Goal: Task Accomplishment & Management: Complete application form

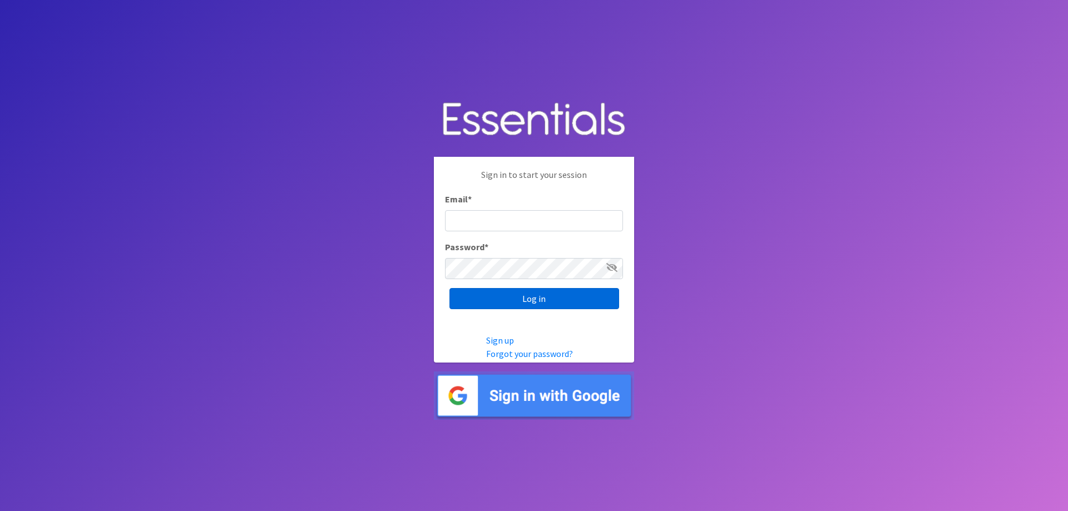
type input "[EMAIL_ADDRESS][DOMAIN_NAME]"
drag, startPoint x: 521, startPoint y: 298, endPoint x: 523, endPoint y: 286, distance: 11.9
click at [523, 297] on input "Log in" at bounding box center [534, 298] width 170 height 21
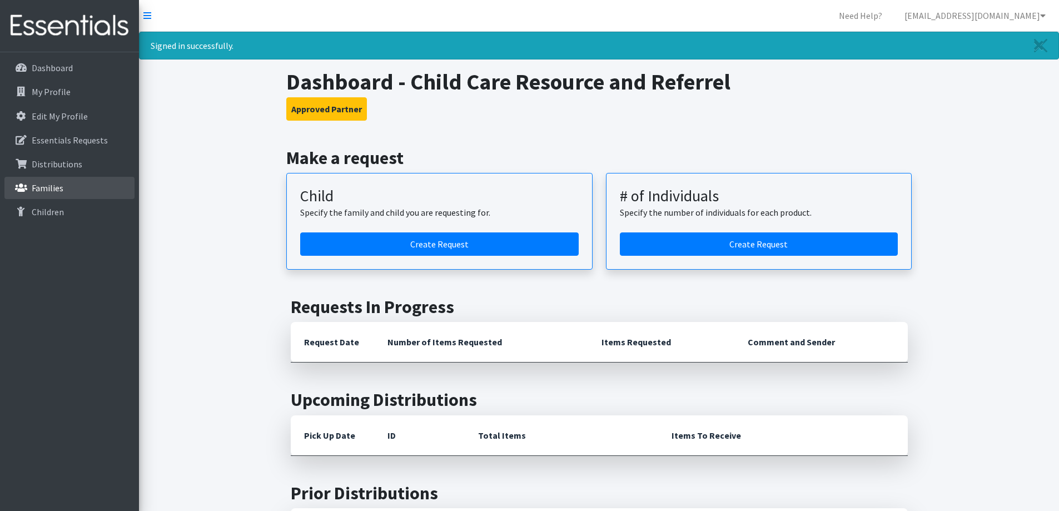
click at [71, 186] on link "Families" at bounding box center [69, 188] width 130 height 22
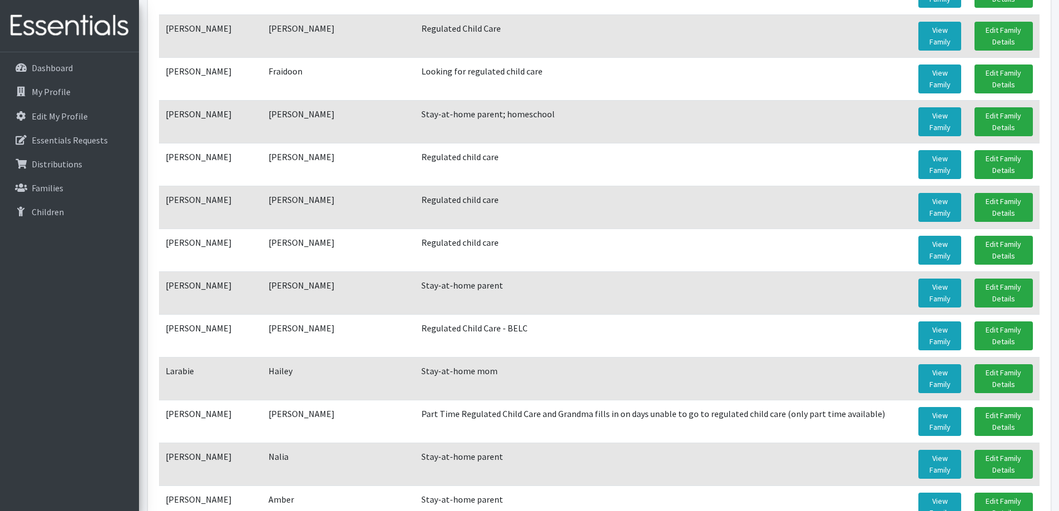
scroll to position [945, 0]
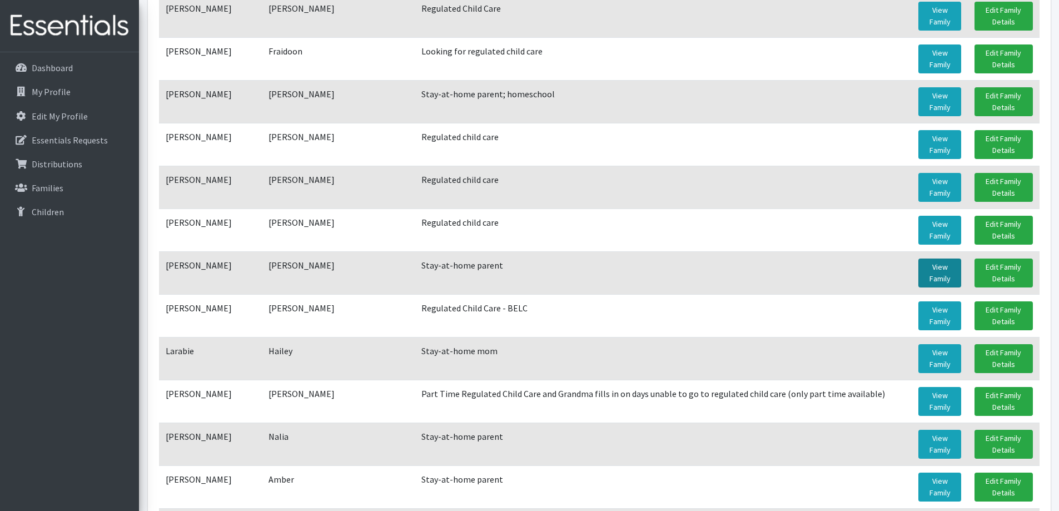
click at [939, 278] on link "View Family" at bounding box center [940, 273] width 43 height 29
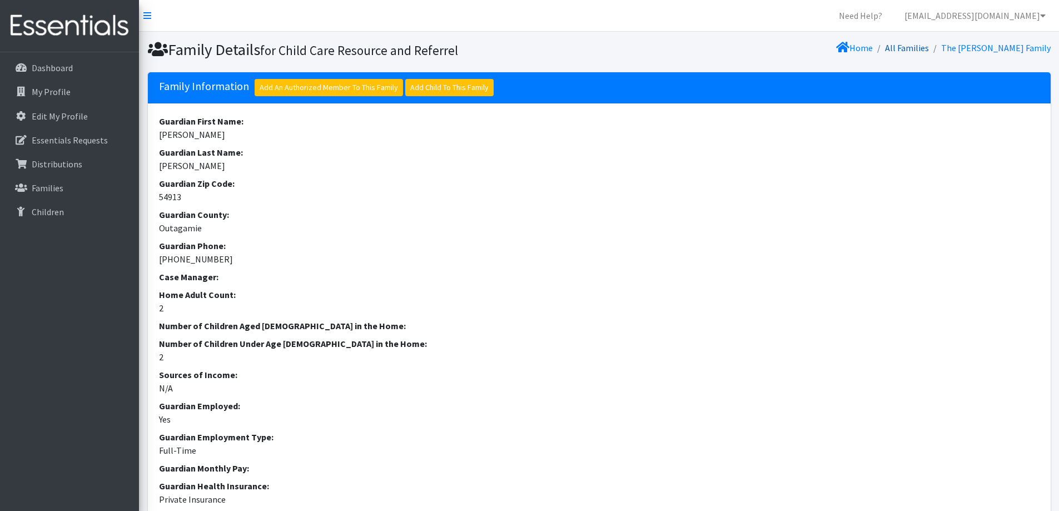
click at [929, 51] on link "All Families" at bounding box center [907, 47] width 44 height 11
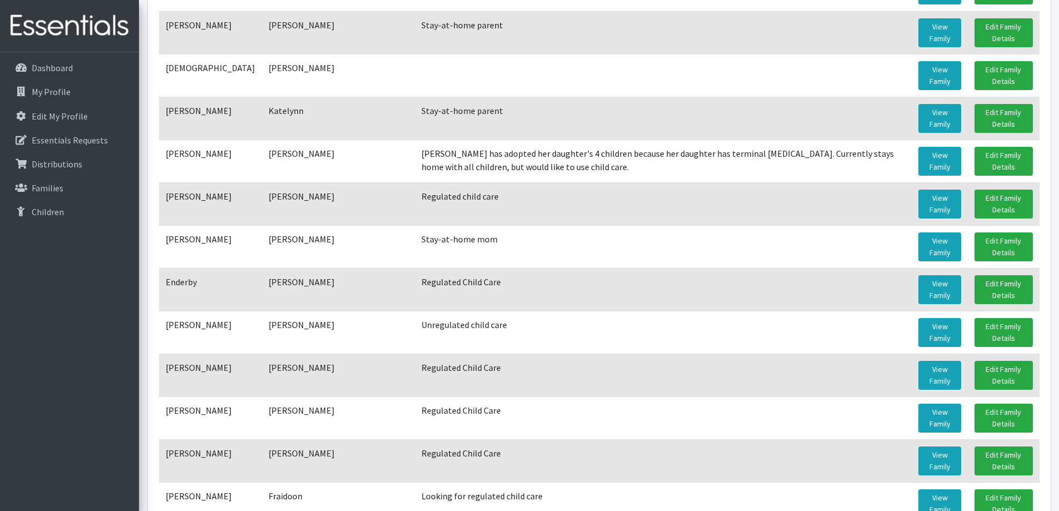
scroll to position [556, 0]
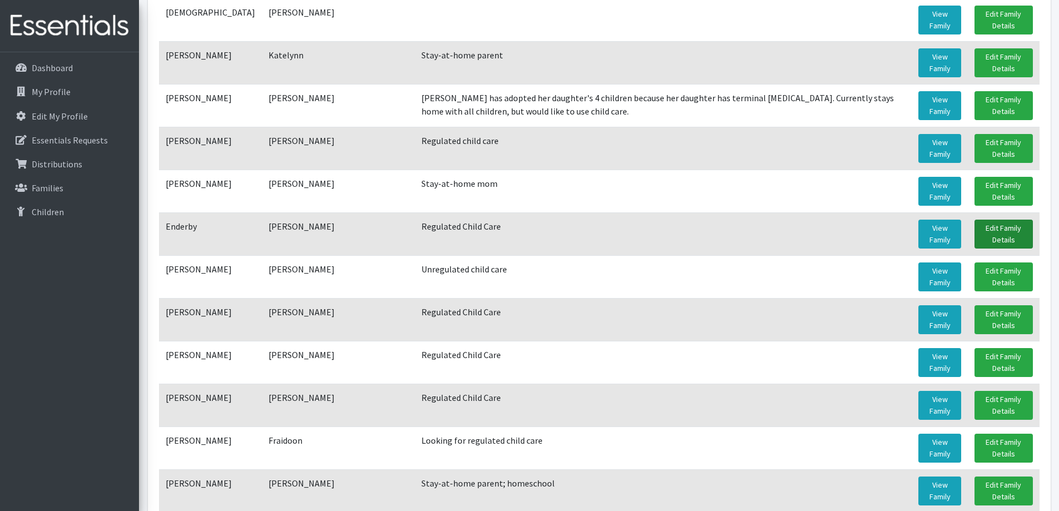
click at [1012, 237] on link "Edit Family Details" at bounding box center [1004, 234] width 58 height 29
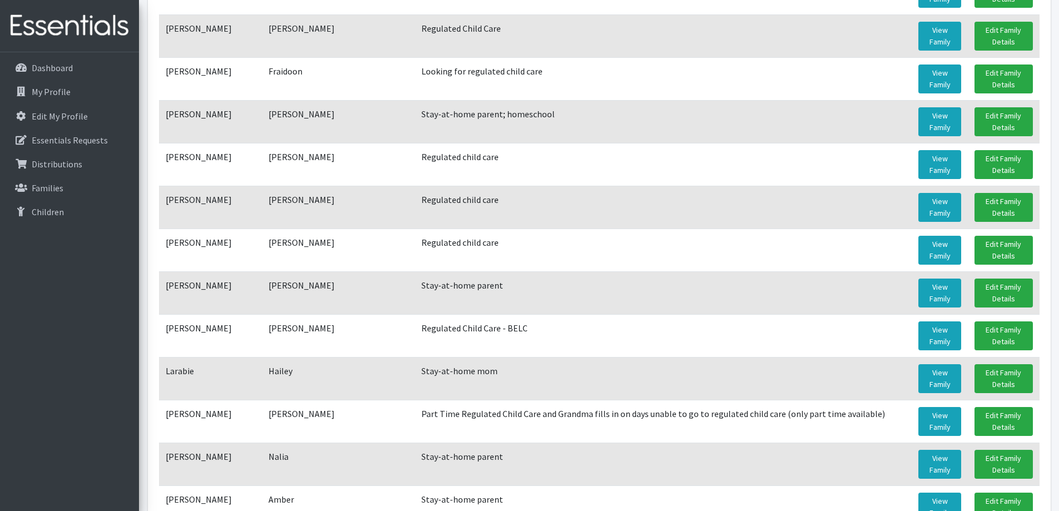
scroll to position [945, 0]
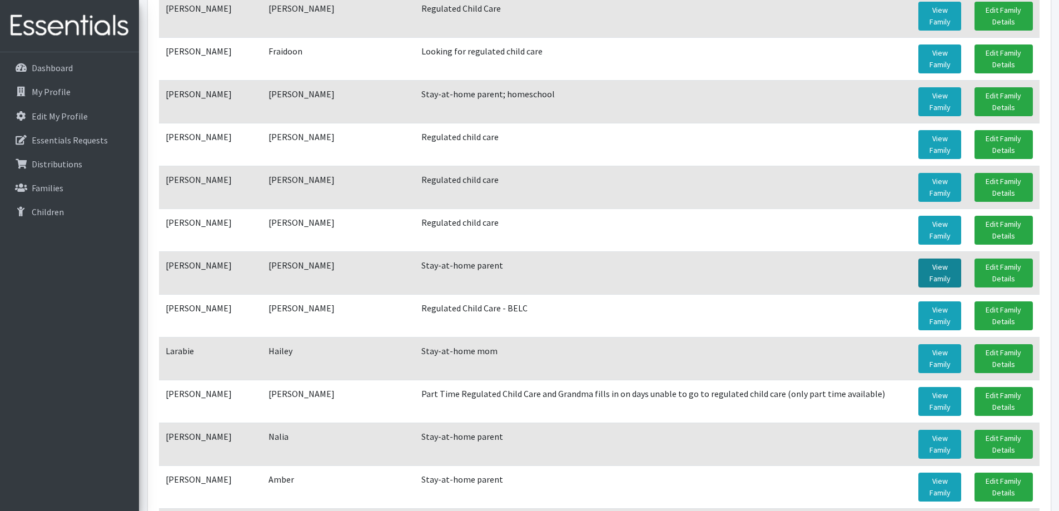
click at [924, 272] on link "View Family" at bounding box center [940, 273] width 43 height 29
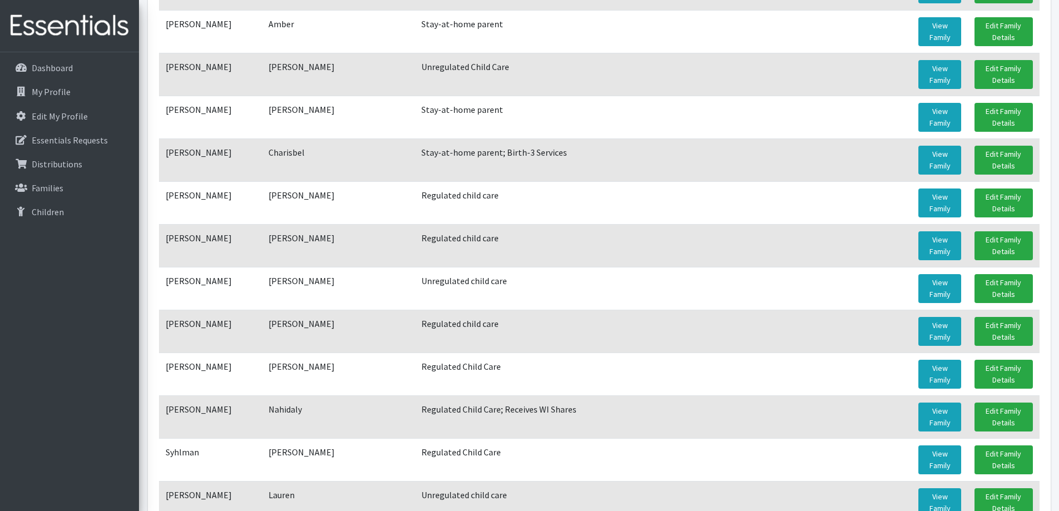
scroll to position [1502, 0]
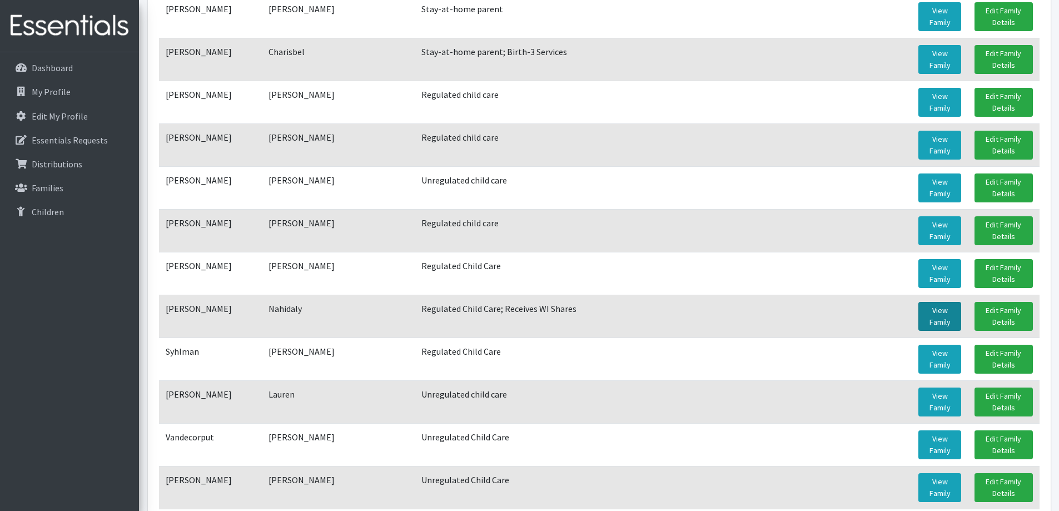
click at [953, 317] on link "View Family" at bounding box center [940, 316] width 43 height 29
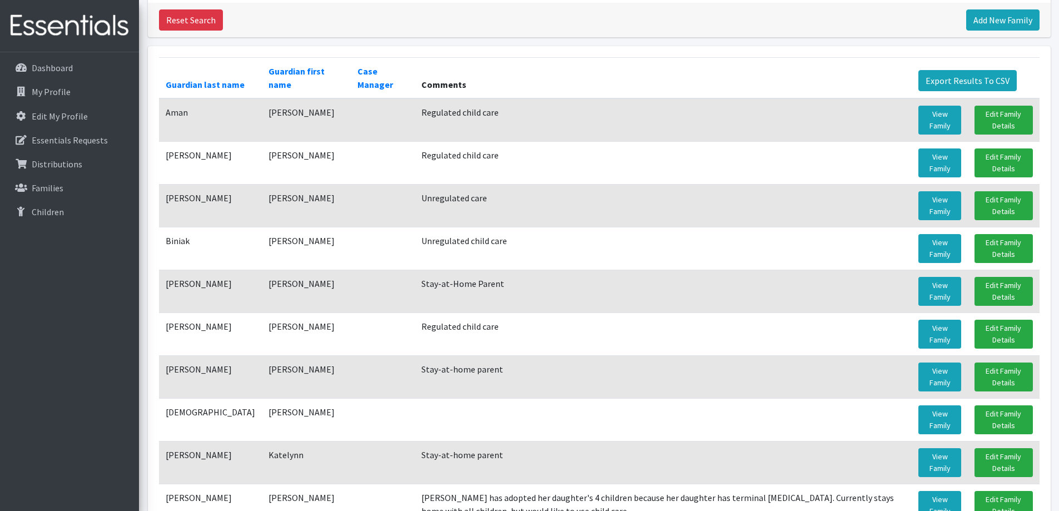
scroll to position [167, 0]
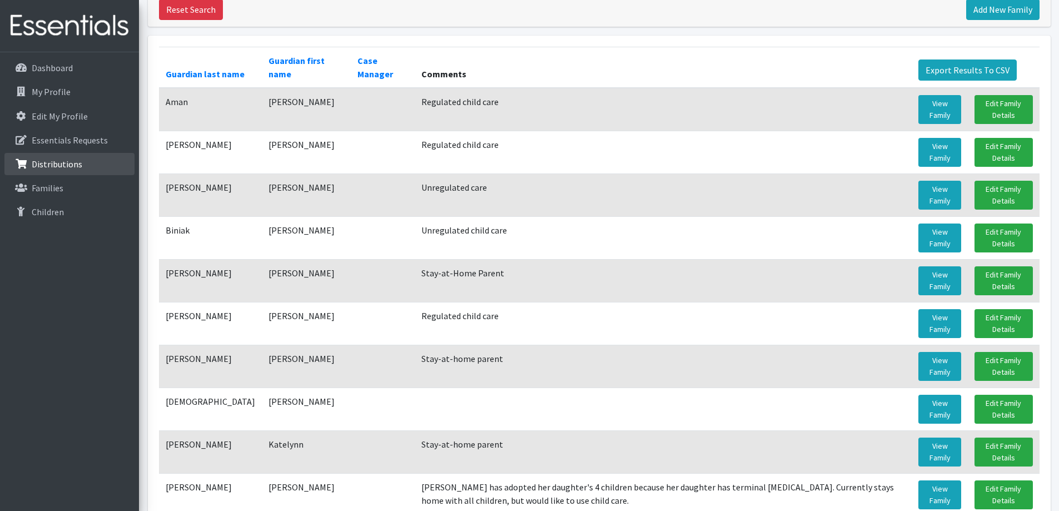
click at [77, 170] on link "Distributions" at bounding box center [69, 164] width 130 height 22
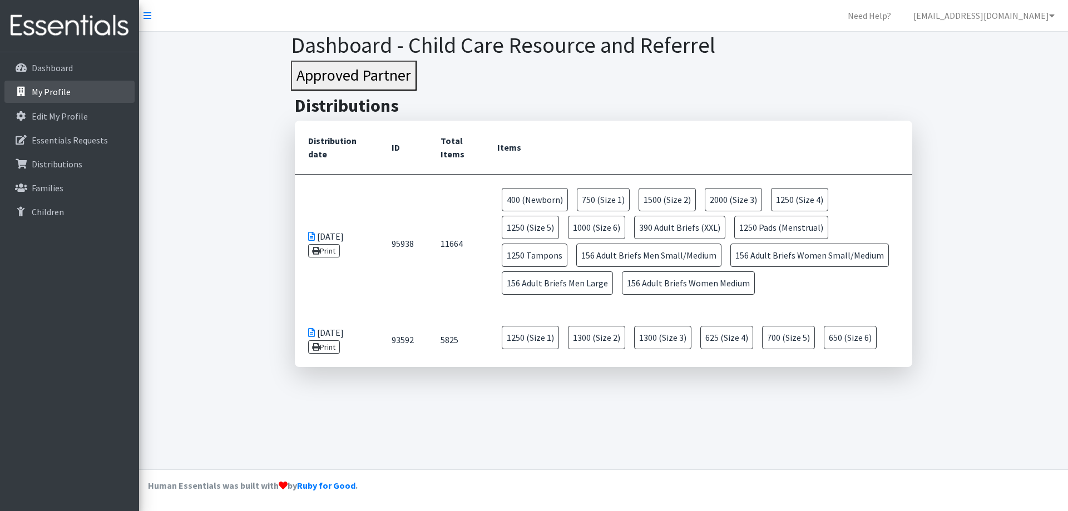
click at [102, 98] on link "My Profile" at bounding box center [69, 92] width 130 height 22
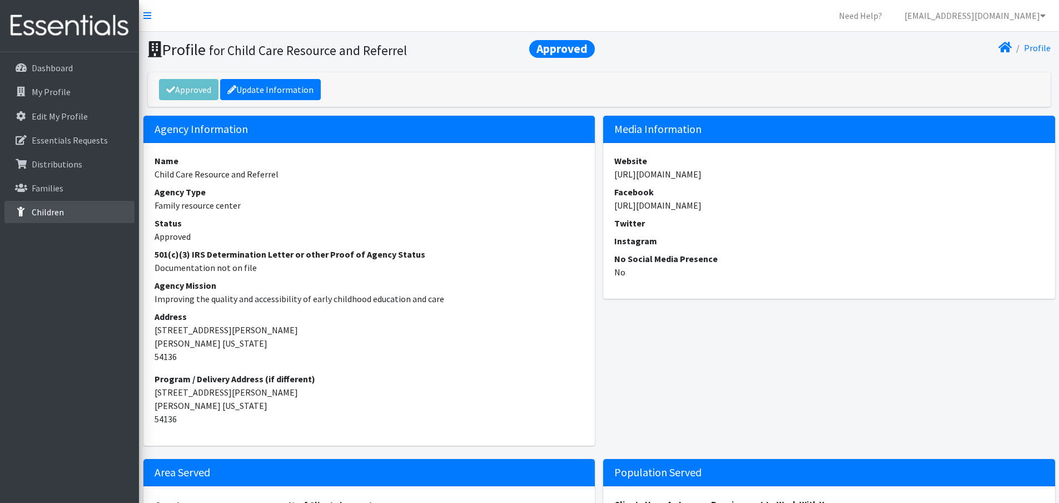
click at [51, 215] on p "Children" at bounding box center [48, 211] width 32 height 11
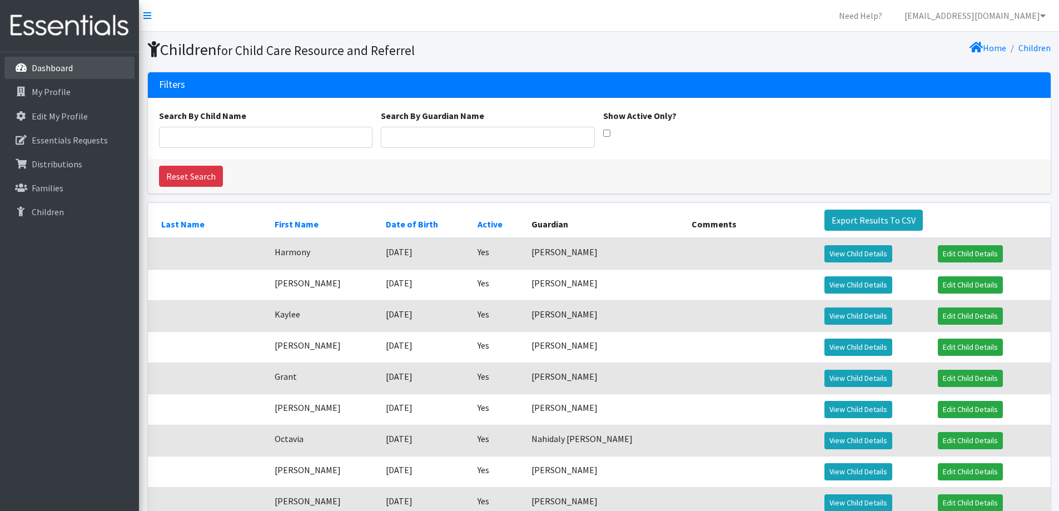
click at [91, 65] on link "Dashboard" at bounding box center [69, 68] width 130 height 22
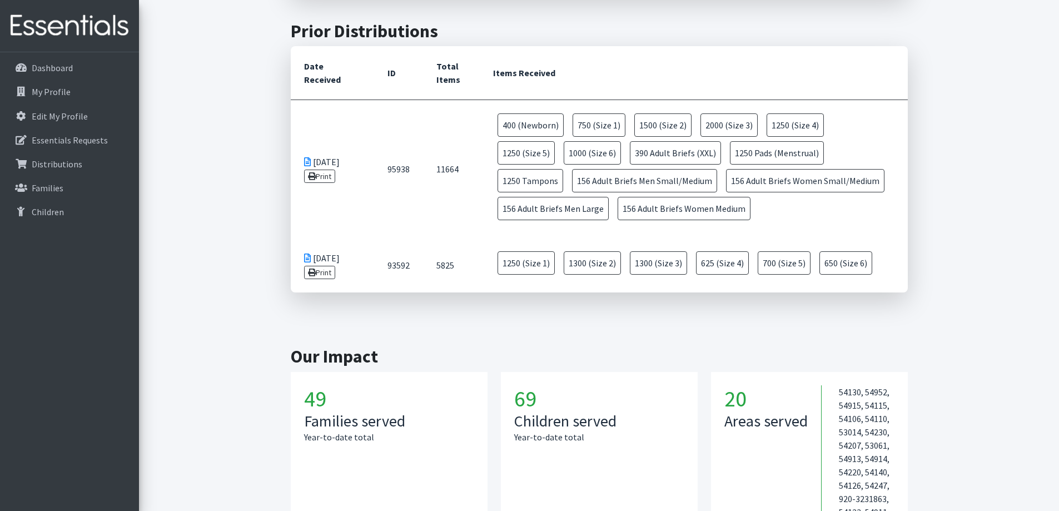
scroll to position [445, 0]
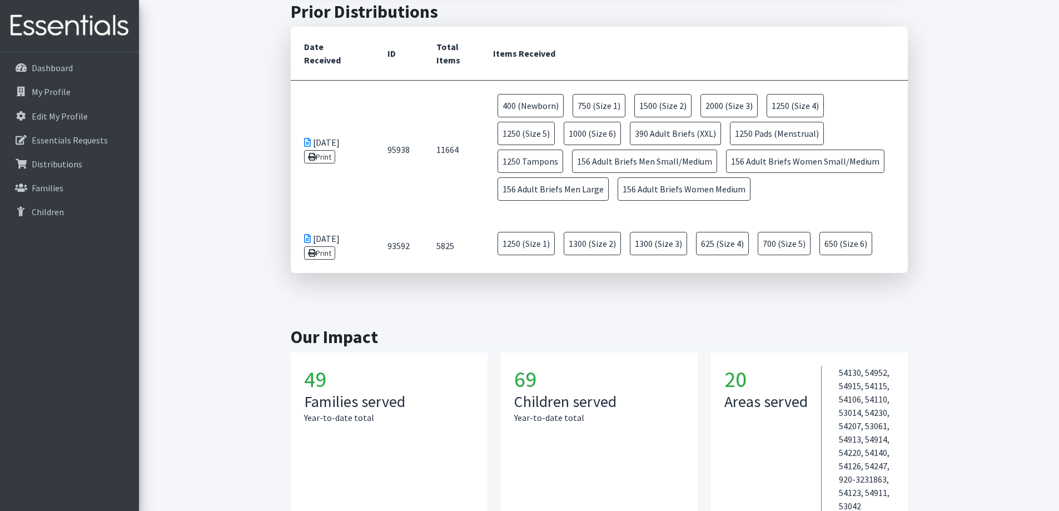
click at [307, 140] on icon at bounding box center [307, 142] width 7 height 9
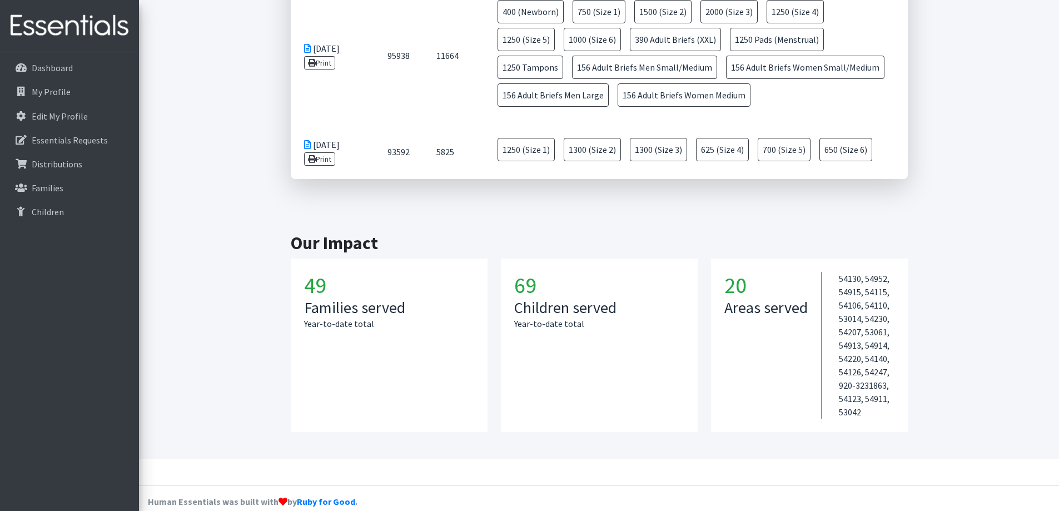
scroll to position [555, 0]
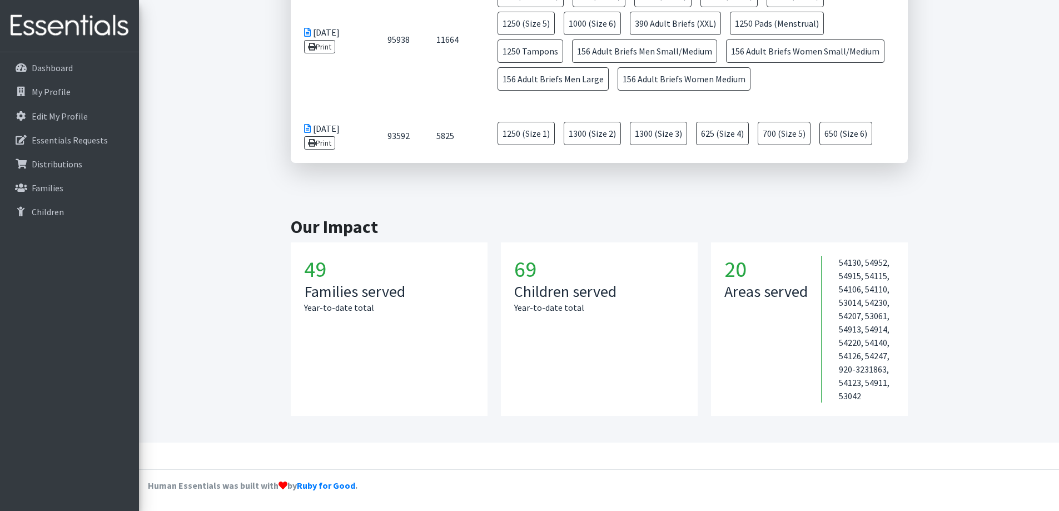
drag, startPoint x: 541, startPoint y: 279, endPoint x: 509, endPoint y: 271, distance: 32.6
click at [509, 271] on article "69 Children served Year-to-date total" at bounding box center [599, 329] width 197 height 174
click at [476, 276] on article "49 Families served Year-to-date total" at bounding box center [389, 329] width 197 height 174
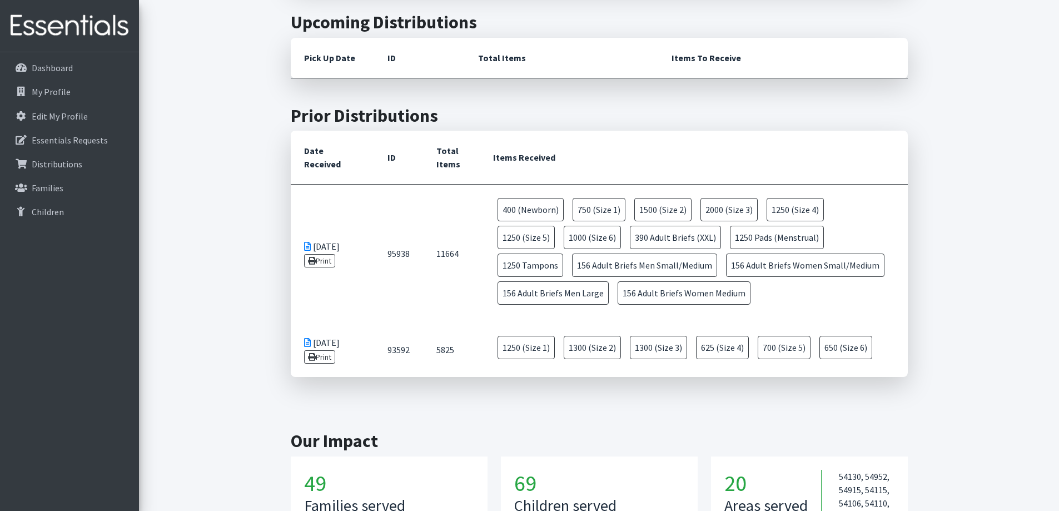
scroll to position [277, 0]
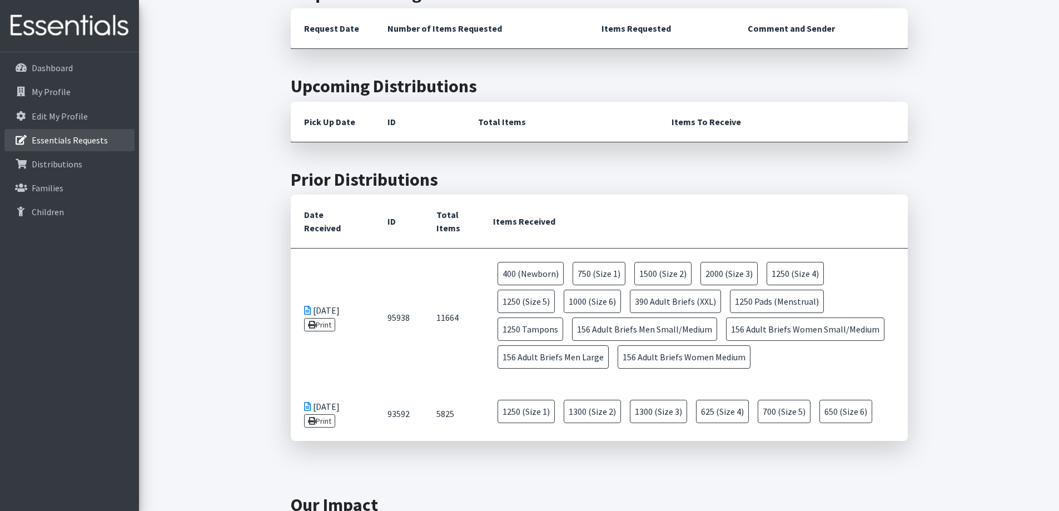
click at [60, 142] on p "Essentials Requests" at bounding box center [70, 140] width 76 height 11
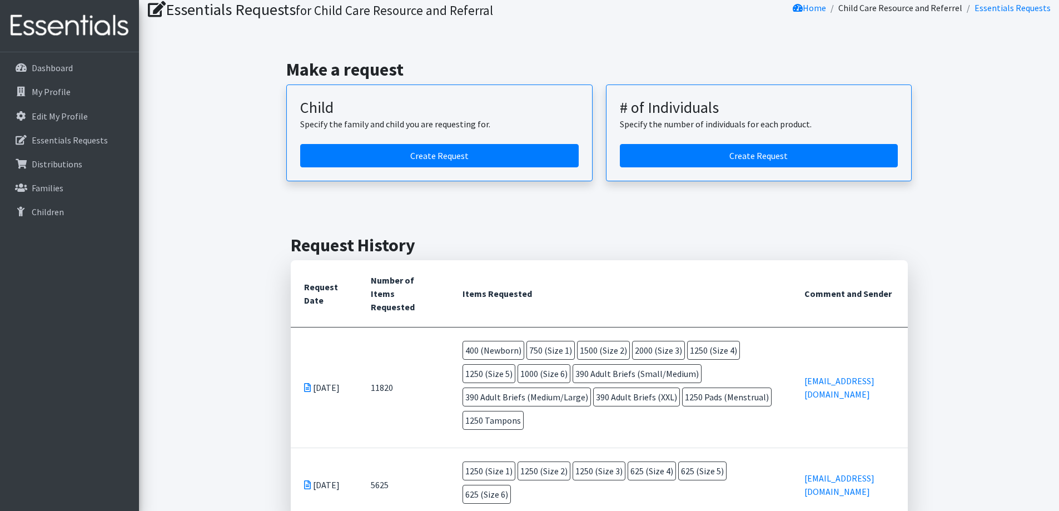
scroll to position [100, 0]
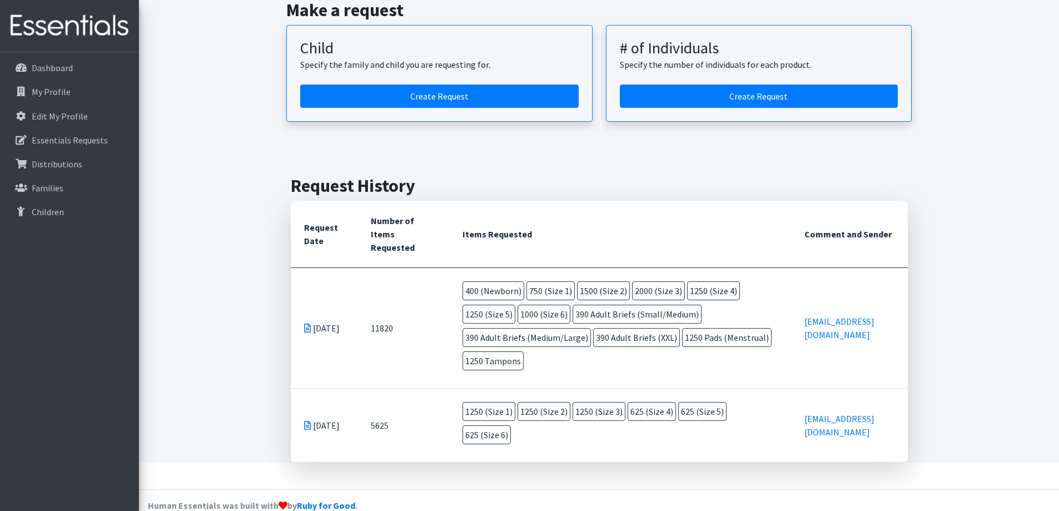
click at [549, 330] on span "390 Adult Briefs (Medium/Large)" at bounding box center [527, 337] width 128 height 19
click at [308, 324] on icon at bounding box center [307, 328] width 7 height 9
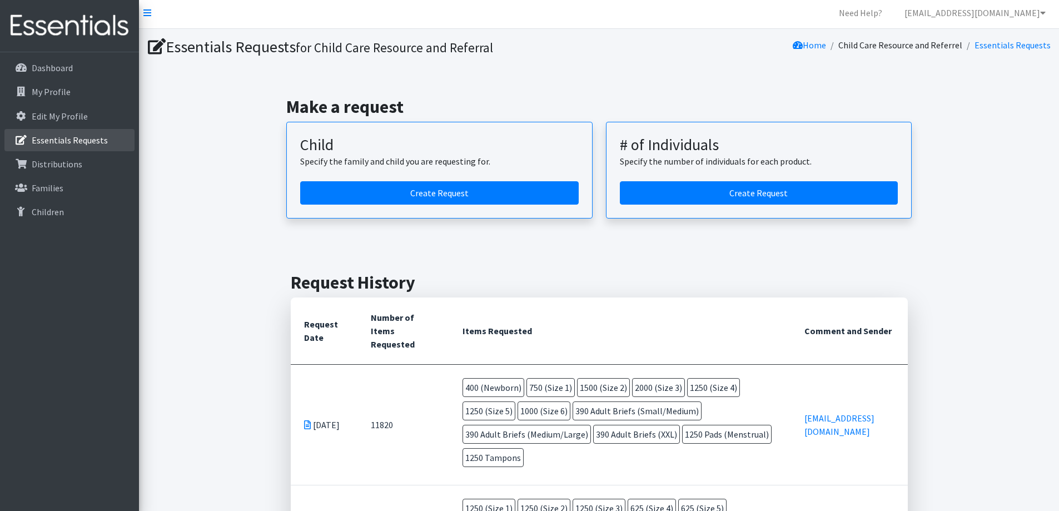
scroll to position [0, 0]
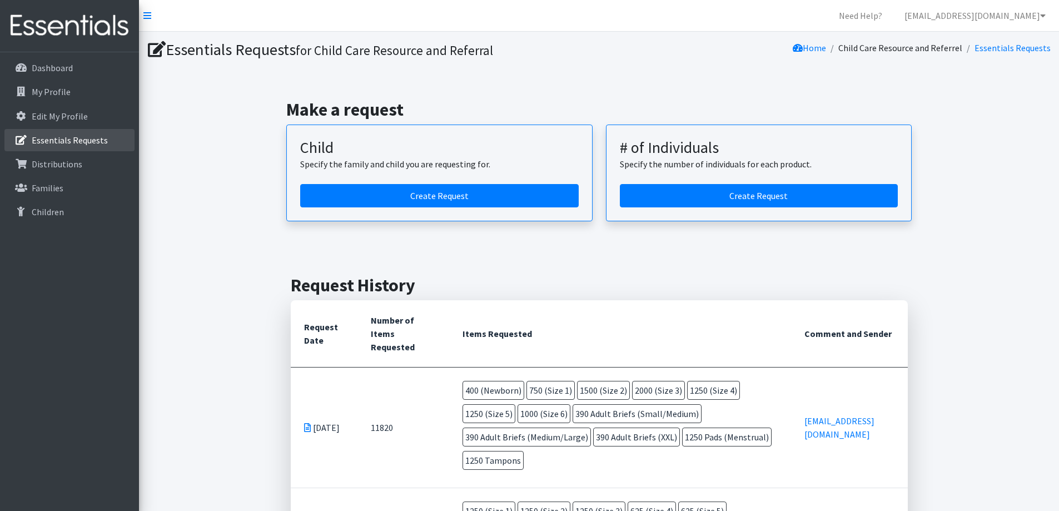
click at [83, 130] on link "Essentials Requests" at bounding box center [69, 140] width 130 height 22
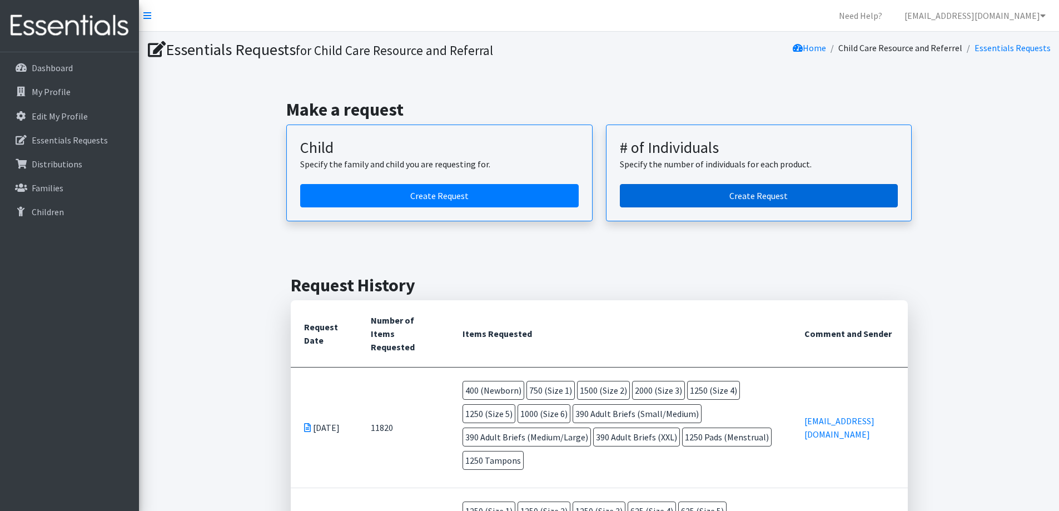
click at [783, 196] on link "Create Request" at bounding box center [759, 195] width 279 height 23
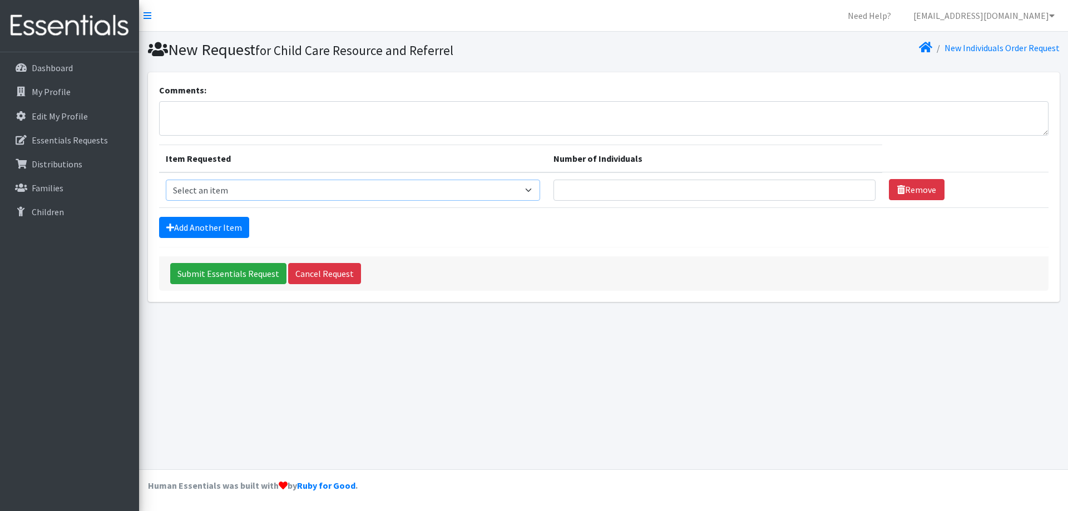
click at [279, 188] on select "Select an item (Newborn) (Preemie) (Size 1) (Size 2) (Size 3) (Size 4) (Size 5)…" at bounding box center [353, 190] width 374 height 21
select select "14508"
click at [166, 180] on select "Select an item (Newborn) (Preemie) (Size 1) (Size 2) (Size 3) (Size 4) (Size 5)…" at bounding box center [353, 190] width 374 height 21
click at [696, 187] on input "Number of Individuals" at bounding box center [714, 190] width 323 height 21
type input "15"
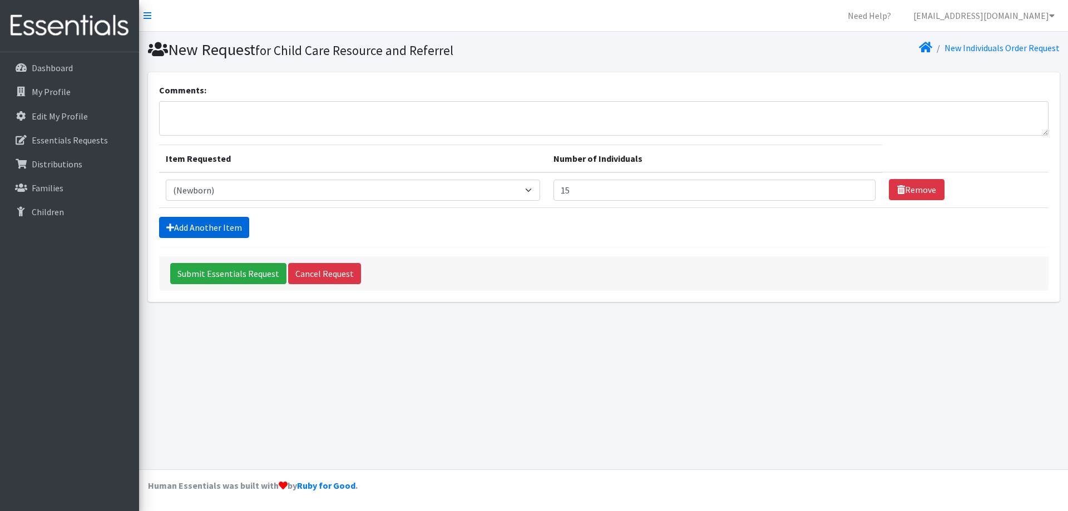
click at [226, 222] on link "Add Another Item" at bounding box center [204, 227] width 90 height 21
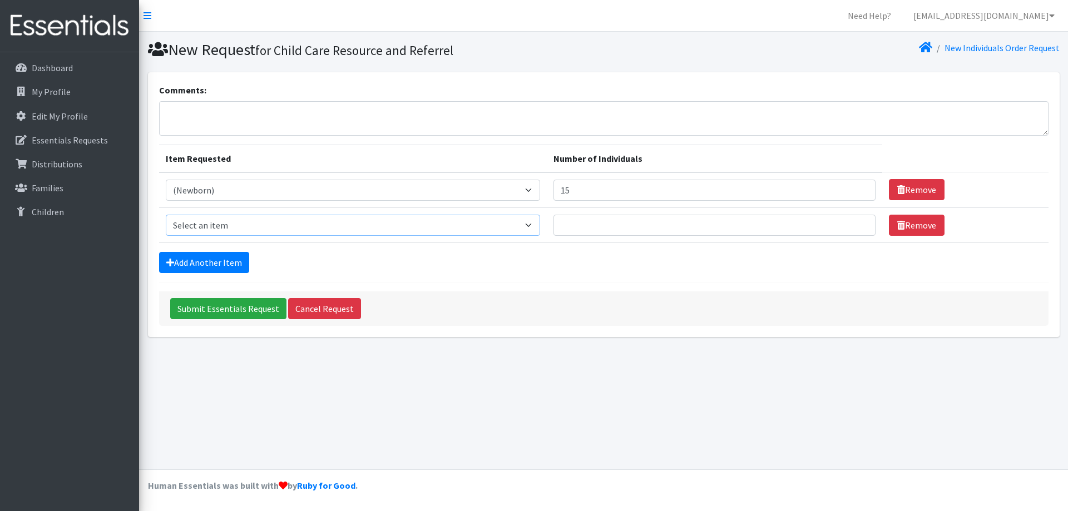
click at [226, 222] on select "Select an item (Newborn) (Preemie) (Size 1) (Size 2) (Size 3) (Size 4) (Size 5)…" at bounding box center [353, 225] width 374 height 21
select select "14509"
click at [166, 215] on select "Select an item (Newborn) (Preemie) (Size 1) (Size 2) (Size 3) (Size 4) (Size 5)…" at bounding box center [353, 225] width 374 height 21
click at [639, 220] on input "Number of Individuals" at bounding box center [714, 225] width 323 height 21
type input "10"
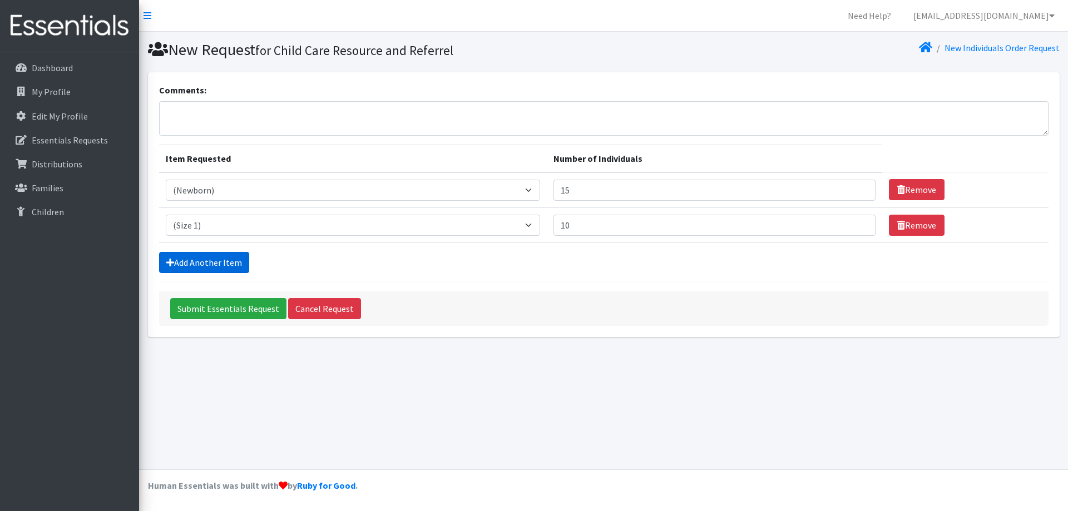
click at [199, 269] on link "Add Another Item" at bounding box center [204, 262] width 90 height 21
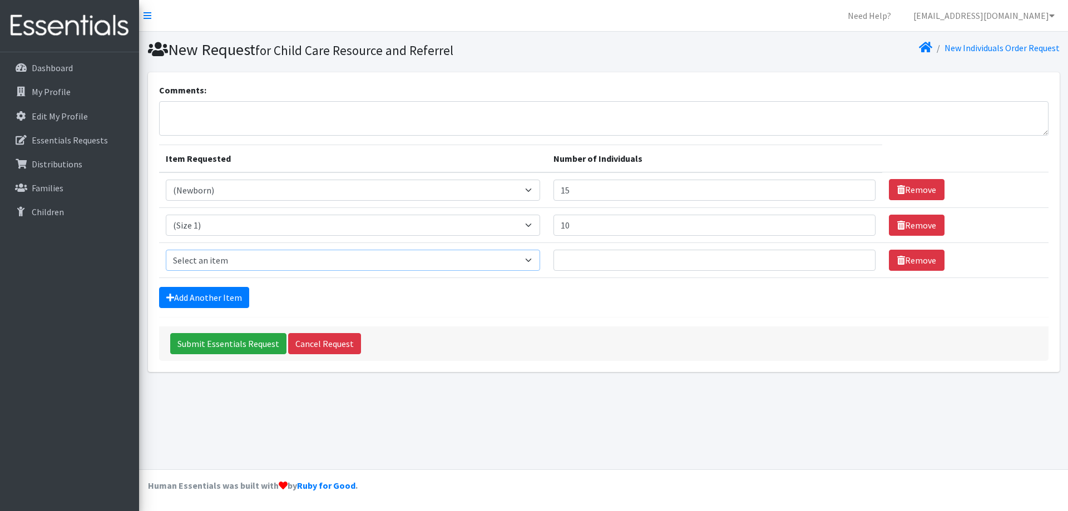
click at [199, 269] on select "Select an item (Newborn) (Preemie) (Size 1) (Size 2) (Size 3) (Size 4) (Size 5)…" at bounding box center [353, 260] width 374 height 21
select select "14491"
click at [166, 250] on select "Select an item (Newborn) (Preemie) (Size 1) (Size 2) (Size 3) (Size 4) (Size 5)…" at bounding box center [353, 260] width 374 height 21
click at [683, 250] on input "Number of Individuals" at bounding box center [714, 260] width 323 height 21
type input "15"
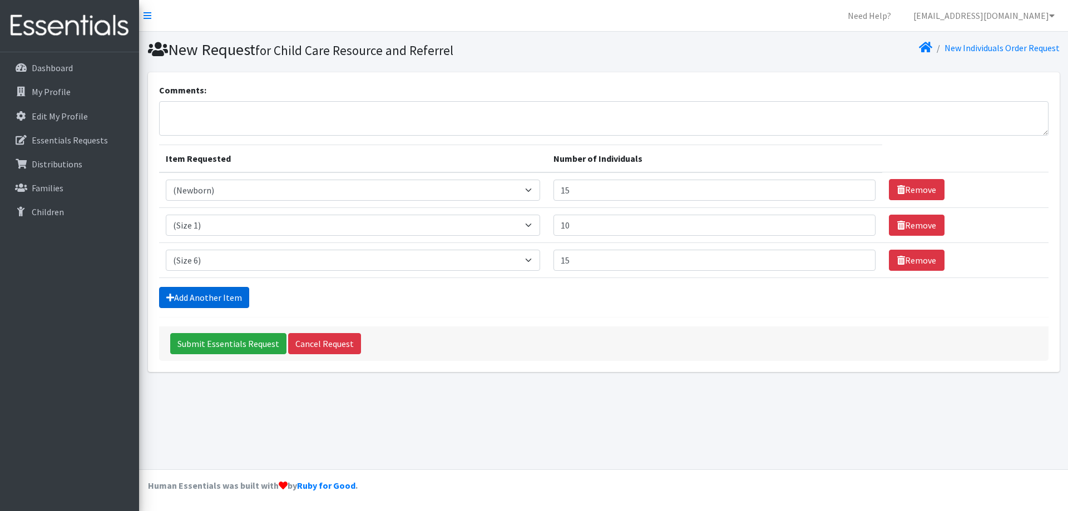
click at [200, 299] on link "Add Another Item" at bounding box center [204, 297] width 90 height 21
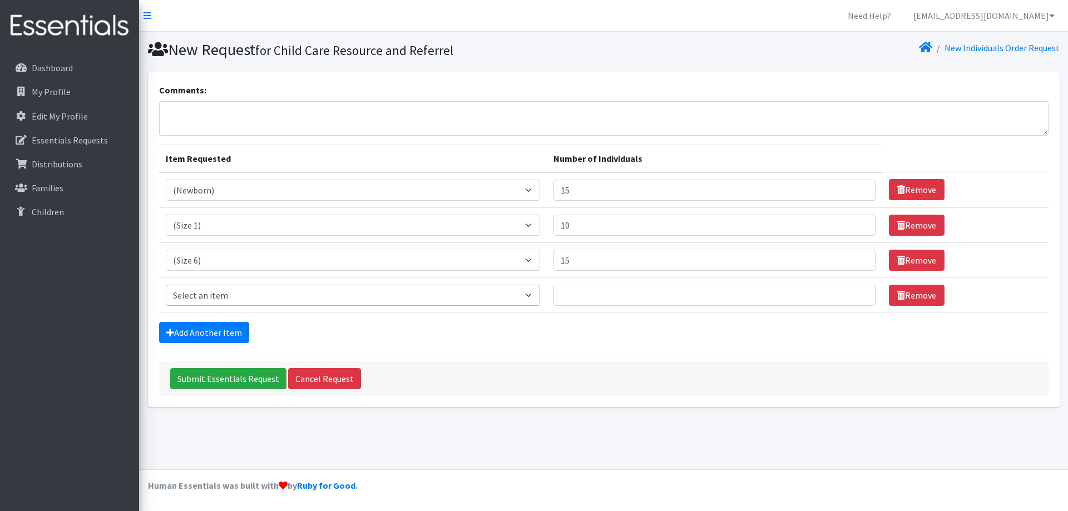
click at [200, 299] on select "Select an item (Newborn) (Preemie) (Size 1) (Size 2) (Size 3) (Size 4) (Size 5)…" at bounding box center [353, 295] width 374 height 21
select select "14485"
click at [166, 285] on select "Select an item (Newborn) (Preemie) (Size 1) (Size 2) (Size 3) (Size 4) (Size 5)…" at bounding box center [353, 295] width 374 height 21
click at [618, 296] on input "Number of Individuals" at bounding box center [714, 295] width 323 height 21
type input "15"
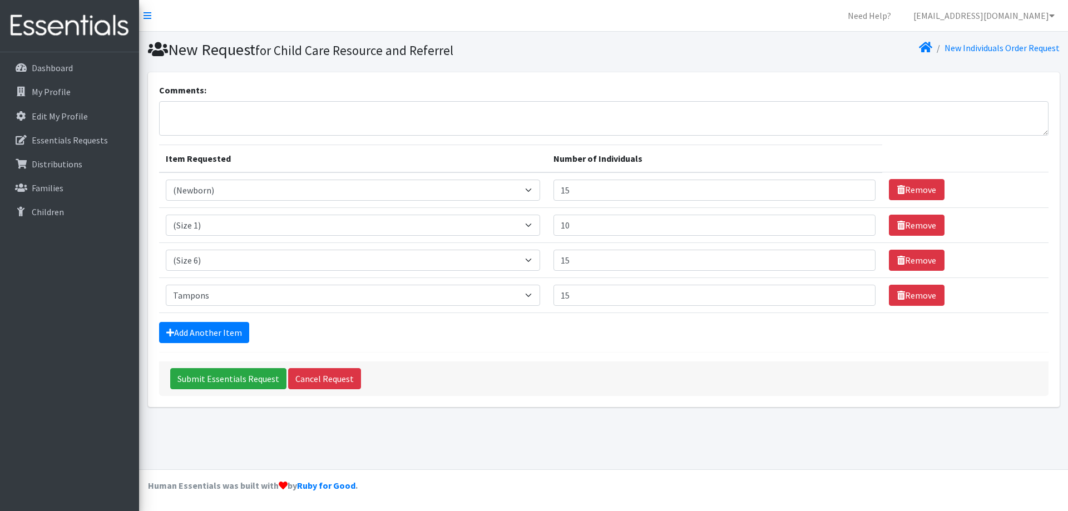
click at [592, 330] on div "Add Another Item" at bounding box center [603, 332] width 889 height 21
click at [230, 329] on link "Add Another Item" at bounding box center [204, 332] width 90 height 21
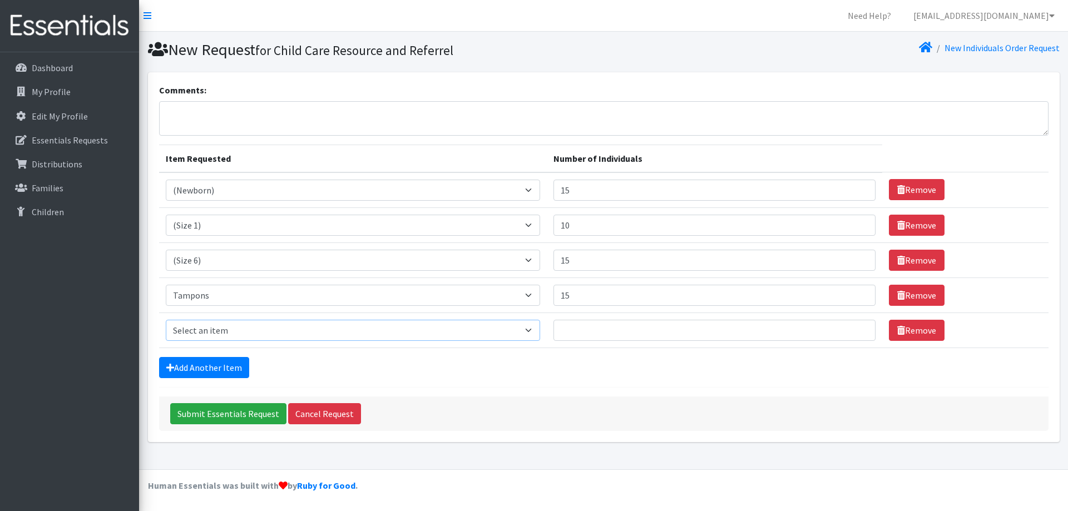
click at [205, 330] on select "Select an item (Newborn) (Preemie) (Size 1) (Size 2) (Size 3) (Size 4) (Size 5)…" at bounding box center [353, 330] width 374 height 21
select select "14512"
click at [166, 320] on select "Select an item (Newborn) (Preemie) (Size 1) (Size 2) (Size 3) (Size 4) (Size 5)…" at bounding box center [353, 330] width 374 height 21
click at [594, 321] on input "Number of Individuals" at bounding box center [714, 330] width 323 height 21
type input "5"
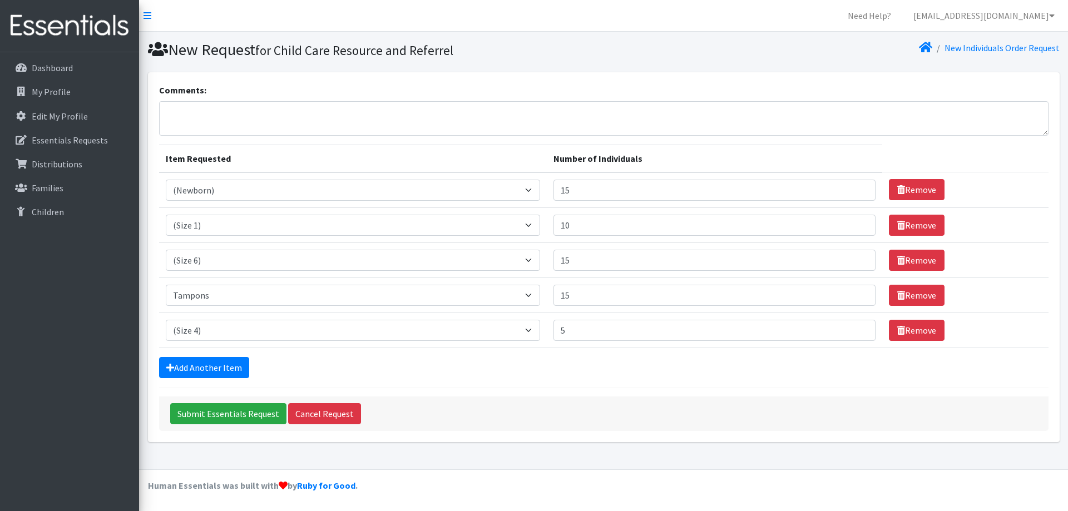
click at [553, 387] on hr at bounding box center [603, 387] width 889 height 1
click at [594, 331] on input "5" at bounding box center [714, 330] width 323 height 21
type input "12"
click at [564, 387] on form "Comments: Item Requested Number of Individuals Item Requested Select an item (N…" at bounding box center [603, 257] width 889 height 348
click at [588, 265] on input "15" at bounding box center [714, 260] width 323 height 21
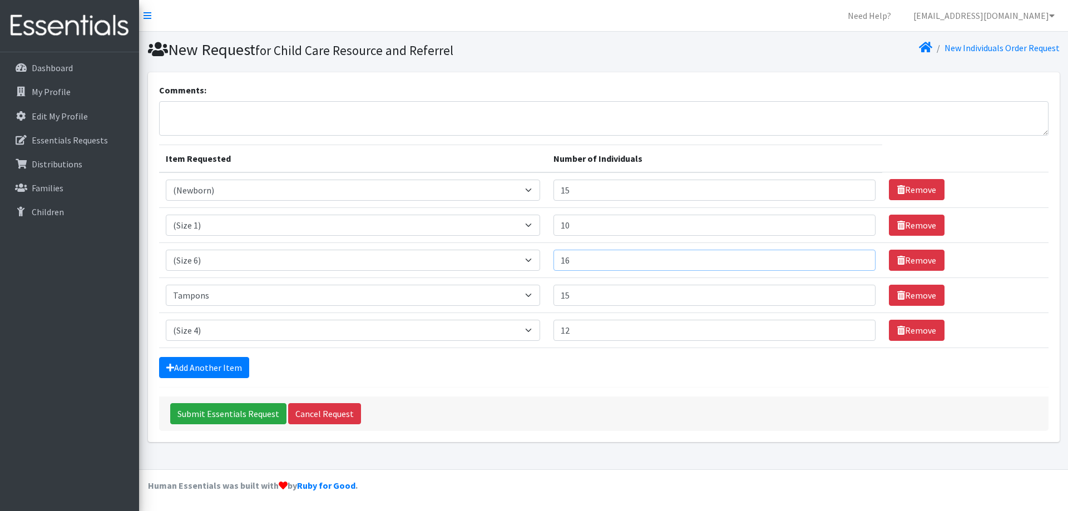
type input "16"
click at [600, 385] on form "Comments: Item Requested Number of Individuals Item Requested Select an item (N…" at bounding box center [603, 257] width 889 height 348
click at [593, 186] on input "15" at bounding box center [714, 190] width 323 height 21
type input "16"
click at [631, 133] on textarea "Comments:" at bounding box center [603, 118] width 889 height 34
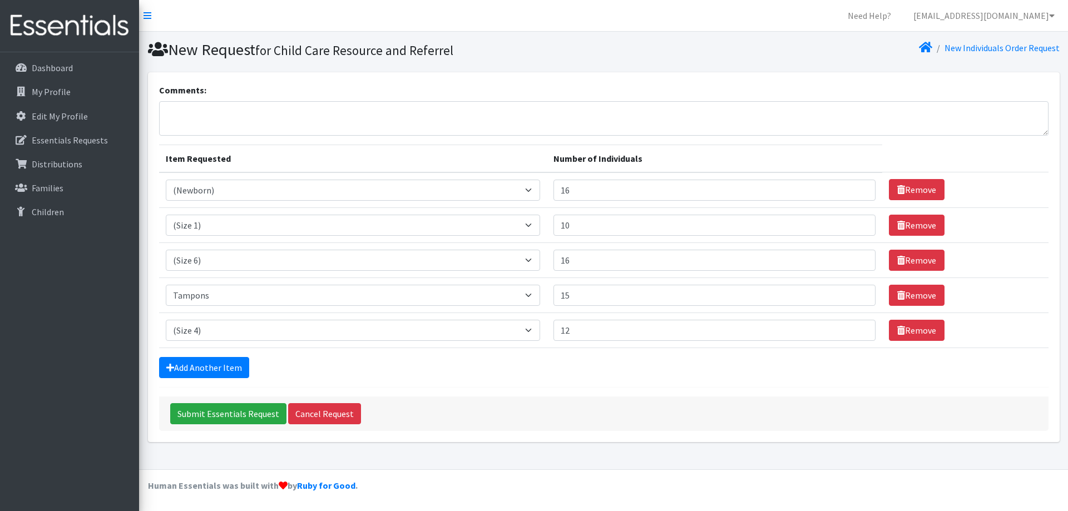
click at [598, 381] on form "Comments: Item Requested Number of Individuals Item Requested Select an item (N…" at bounding box center [603, 257] width 889 height 348
click at [308, 418] on link "Cancel Request" at bounding box center [324, 413] width 73 height 21
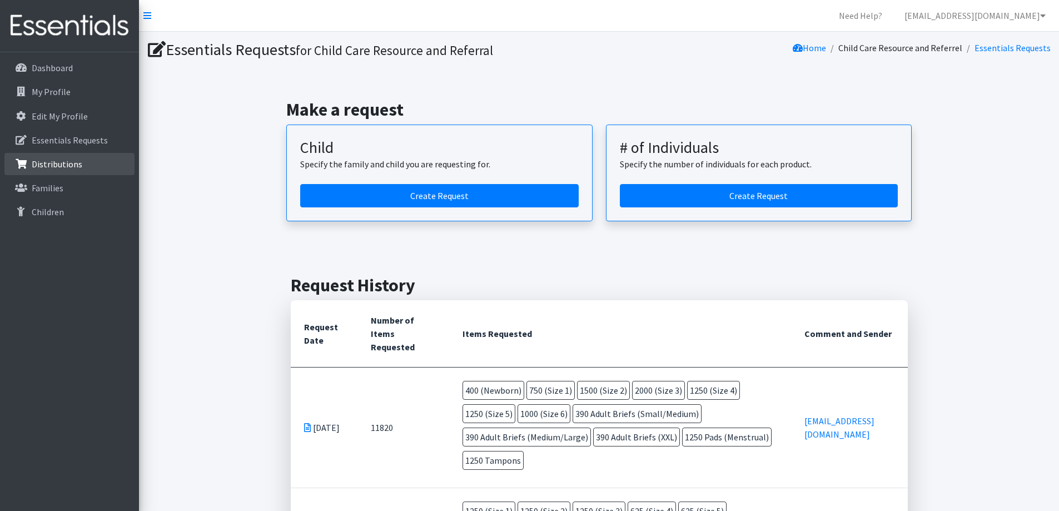
click at [92, 161] on link "Distributions" at bounding box center [69, 164] width 130 height 22
